Goal: Transaction & Acquisition: Purchase product/service

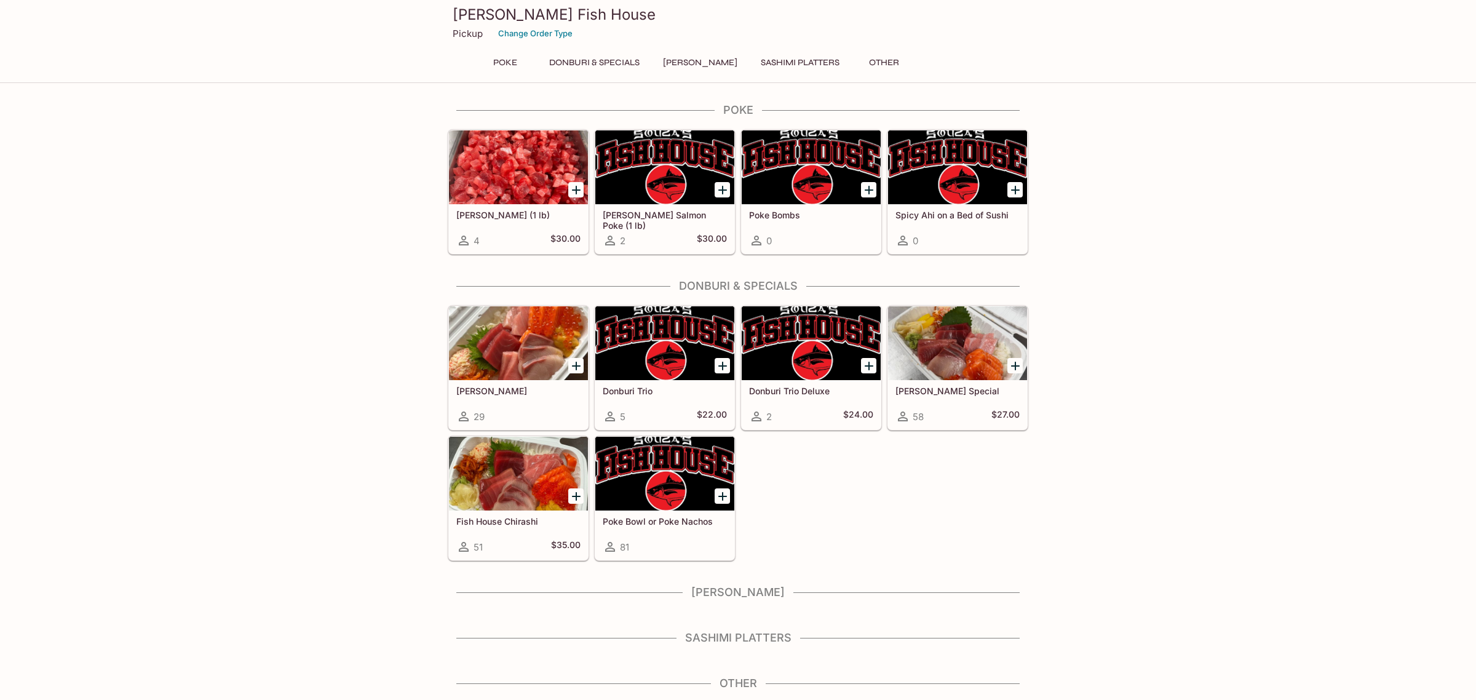
click at [996, 213] on h5 "Spicy Ahi on a Bed of Sushi" at bounding box center [957, 215] width 124 height 10
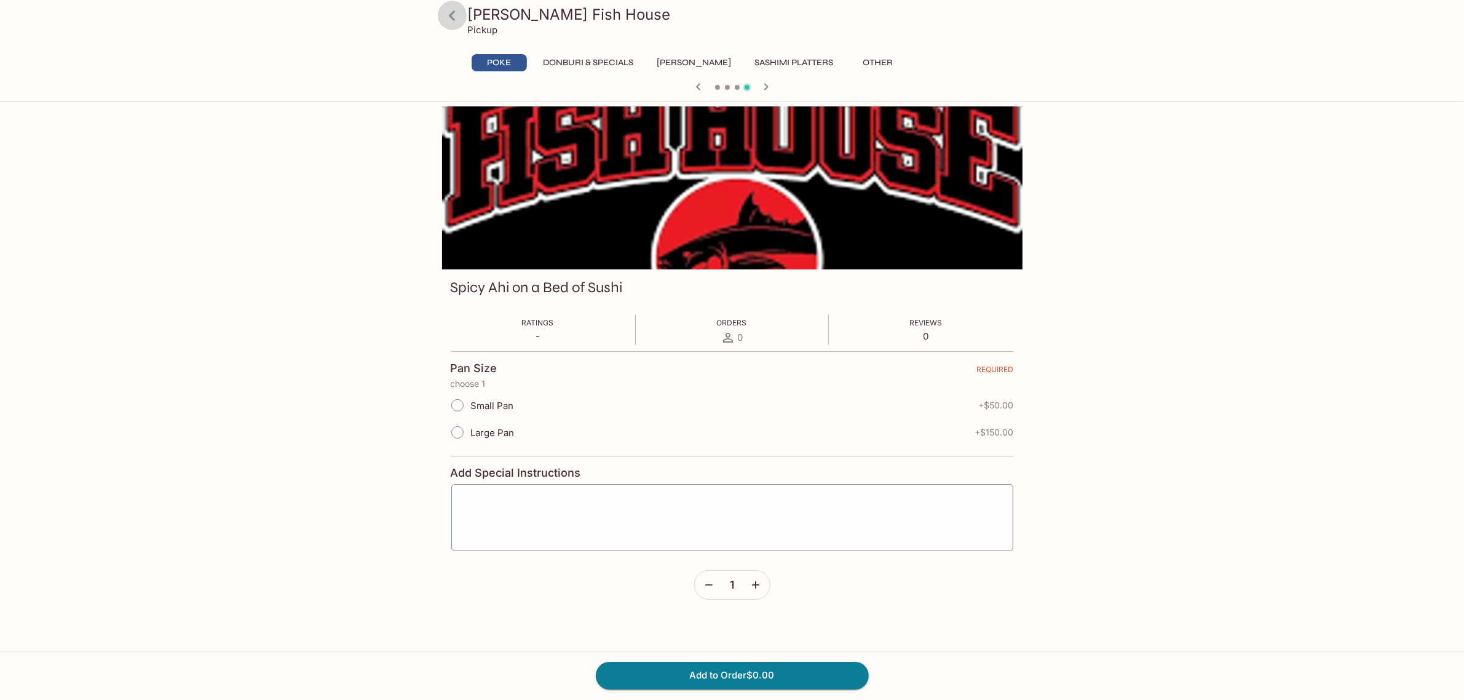
click at [452, 10] on icon at bounding box center [453, 16] width 22 height 22
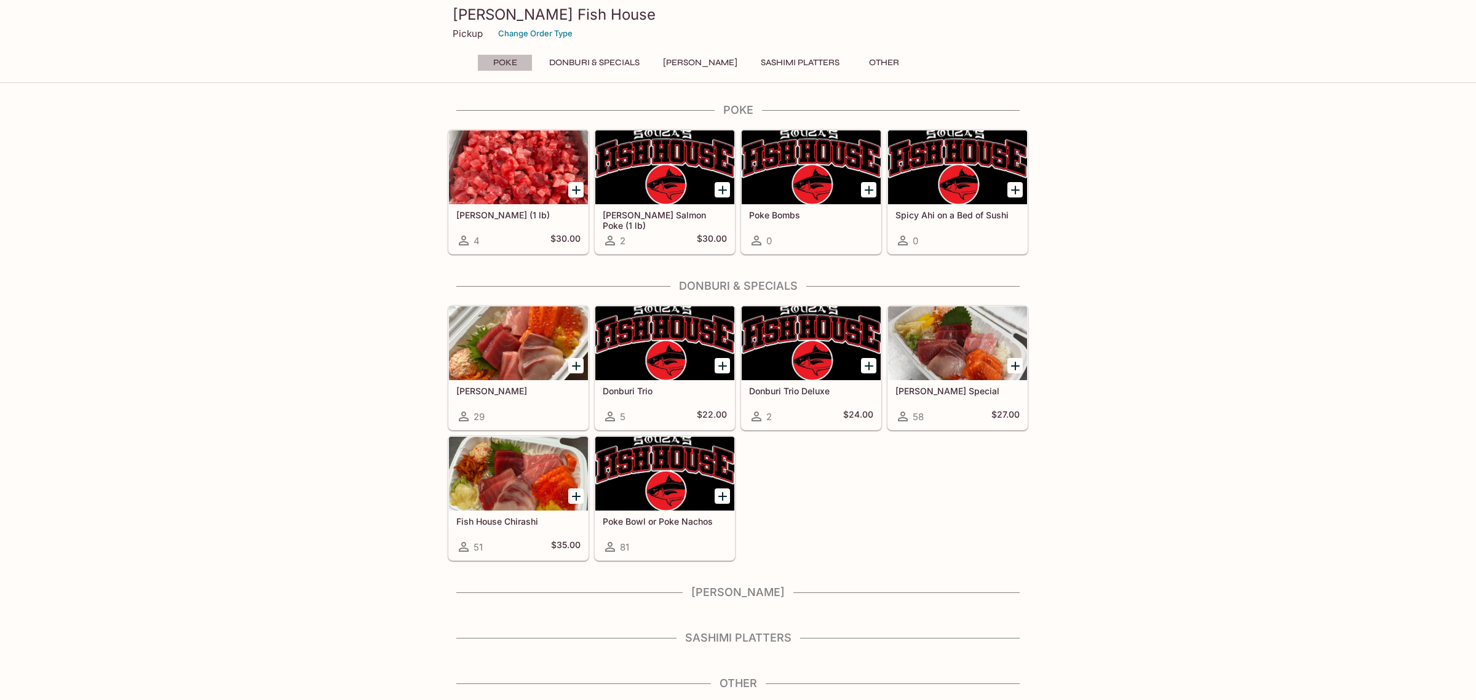
click at [493, 60] on button "Poke" at bounding box center [504, 62] width 55 height 17
click at [550, 57] on button "Donburi & Specials" at bounding box center [594, 62] width 104 height 17
click at [558, 60] on button "Donburi & Specials" at bounding box center [594, 62] width 104 height 17
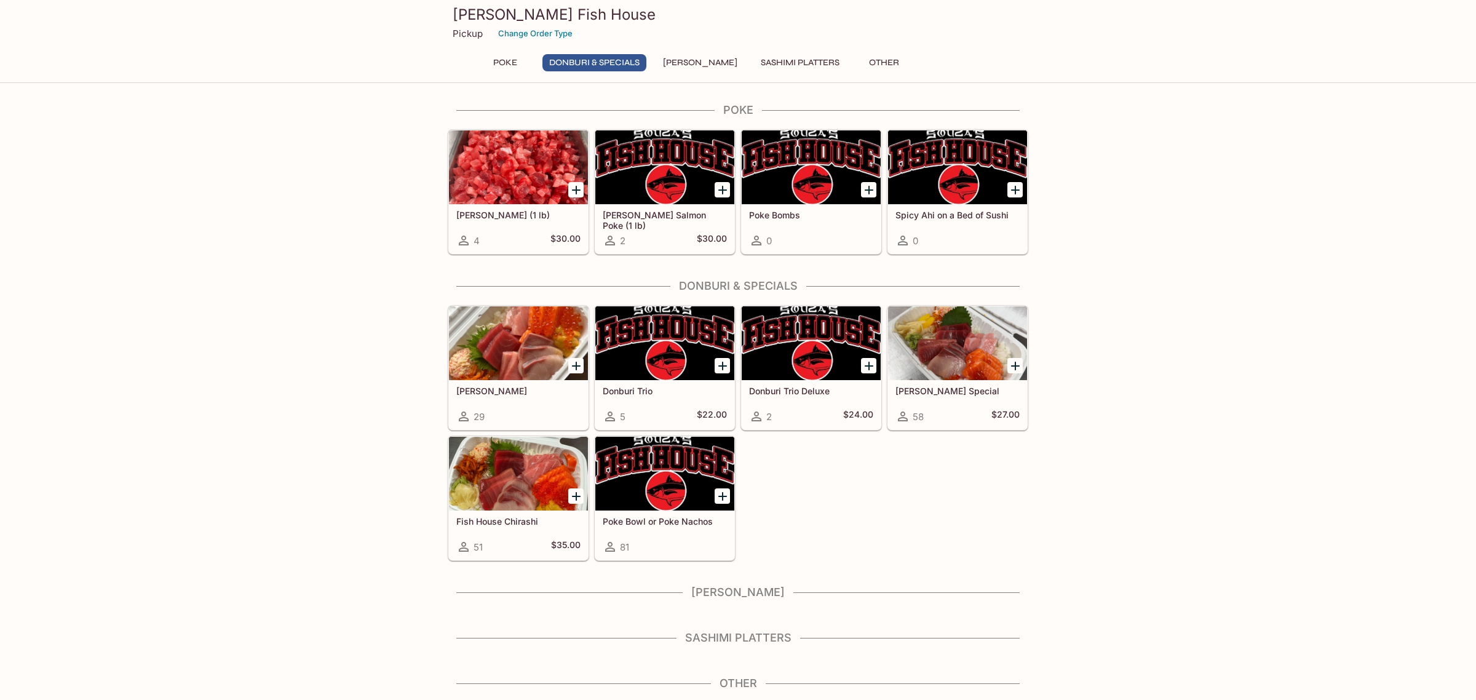
click at [684, 459] on div at bounding box center [664, 474] width 139 height 74
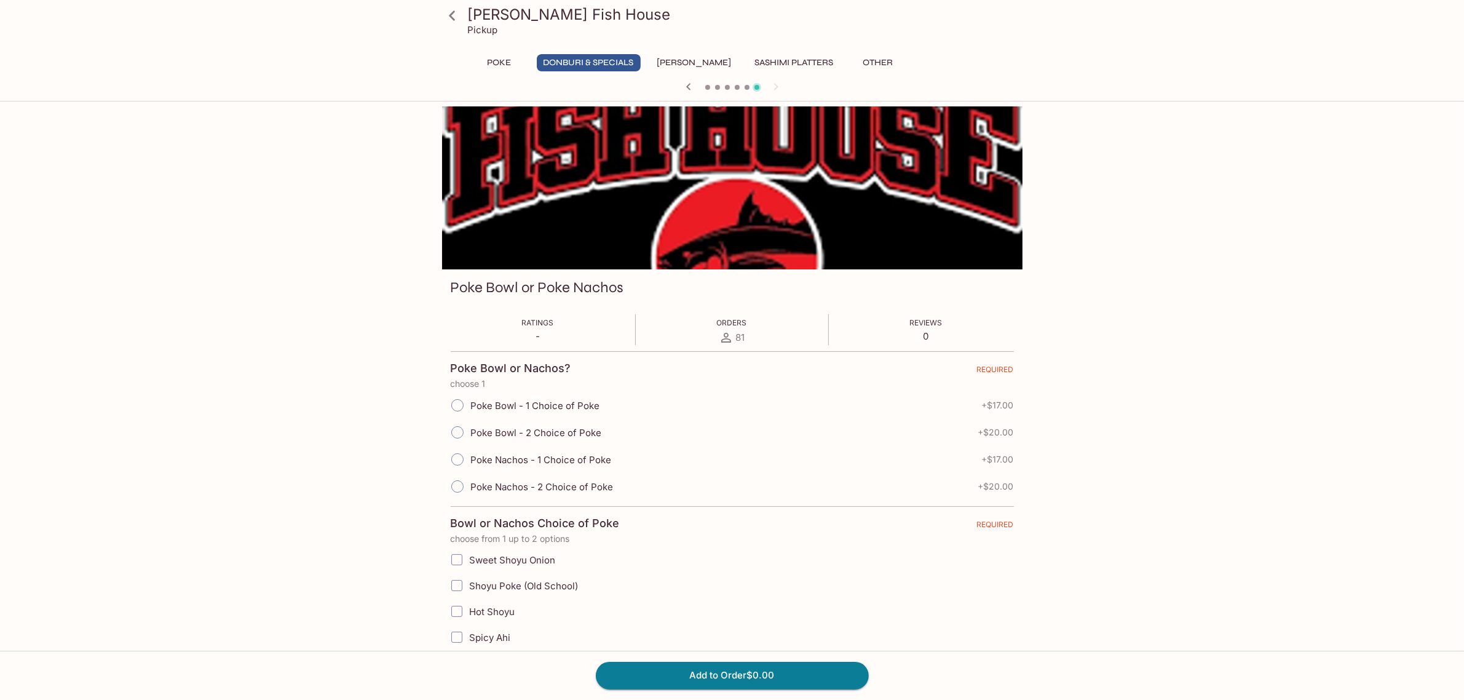
click at [520, 418] on label "Poke Bowl - 1 Choice of Poke" at bounding box center [522, 405] width 156 height 27
click at [470, 418] on input "Poke Bowl - 1 Choice of Poke" at bounding box center [458, 405] width 26 height 26
radio input "true"
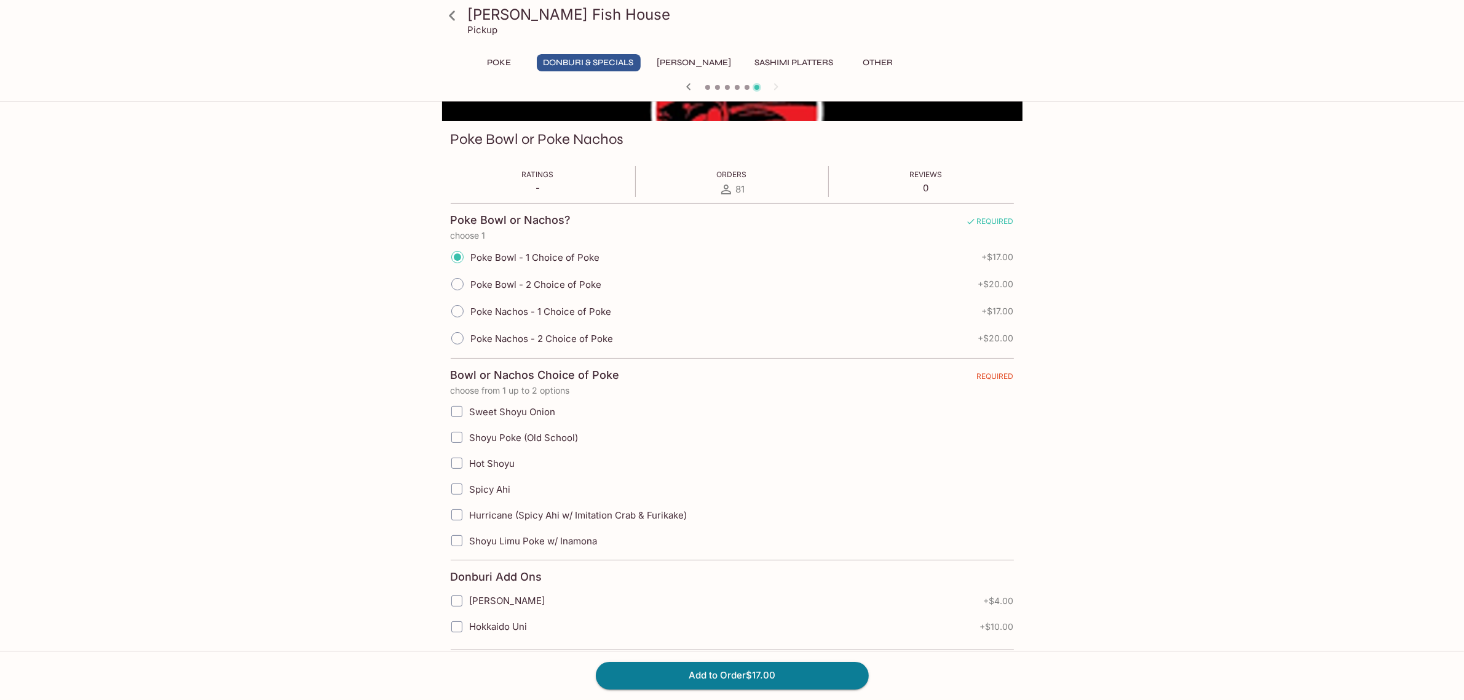
scroll to position [154, 0]
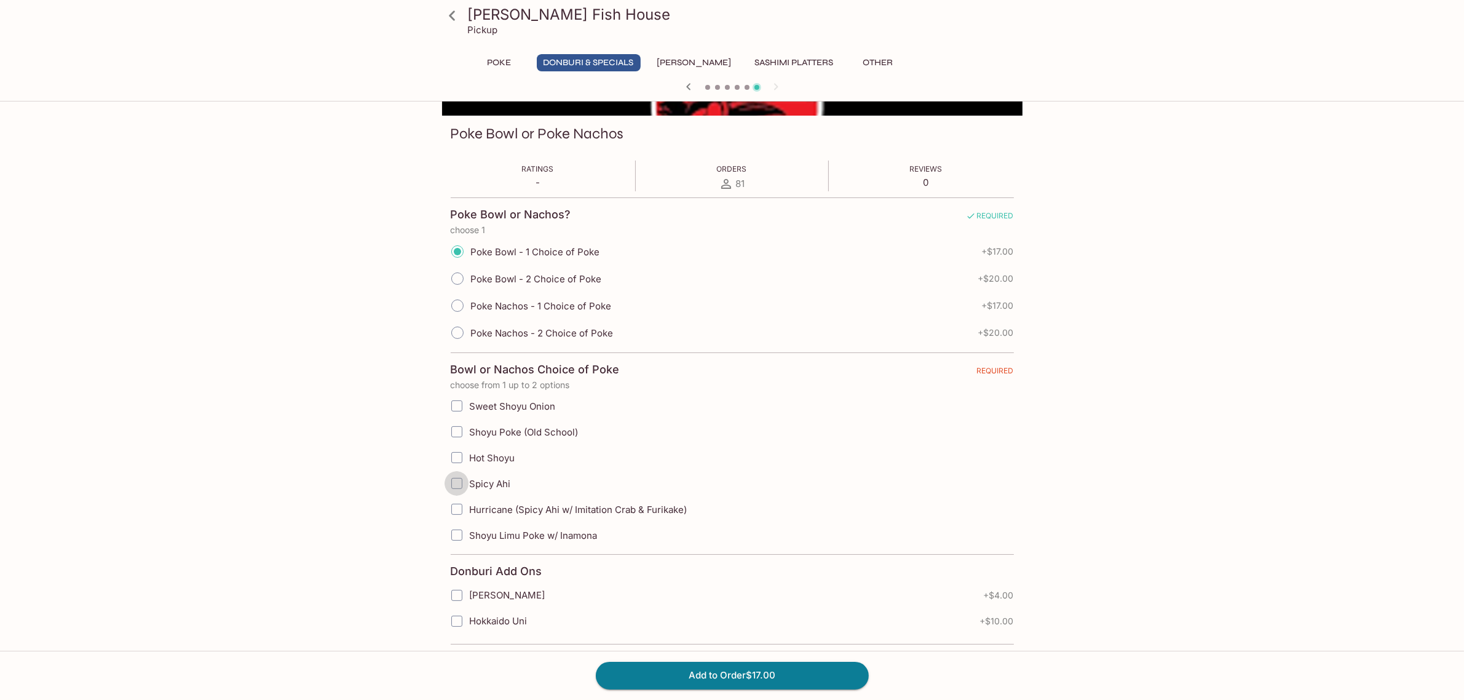
click at [462, 480] on input "Spicy Ahi" at bounding box center [457, 483] width 25 height 25
click at [485, 485] on span "Spicy Ahi" at bounding box center [490, 484] width 41 height 12
click at [469, 485] on input "Spicy Ahi" at bounding box center [457, 483] width 25 height 25
checkbox input "false"
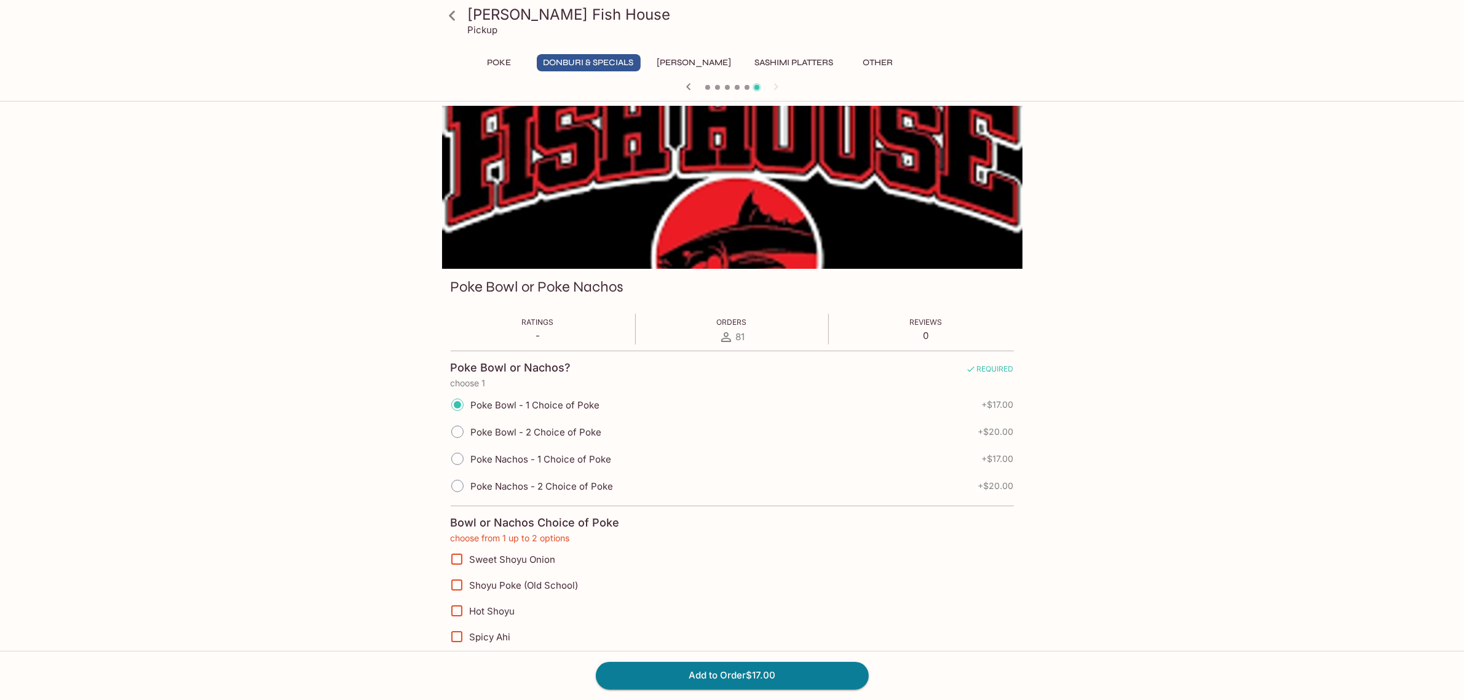
scroll to position [0, 0]
click at [1344, 137] on div "[PERSON_NAME] Fish House Pickup Poke Donburi & Specials Sushi Cakes Sashimi Pla…" at bounding box center [732, 456] width 1464 height 700
